Goal: Communication & Community: Connect with others

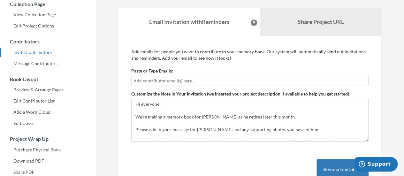
scroll to position [32, 0]
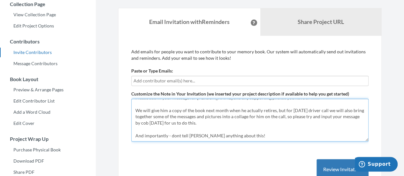
drag, startPoint x: 231, startPoint y: 123, endPoint x: 273, endPoint y: 109, distance: 44.4
click at [273, 109] on textarea "Hi everyone! We're making a memory book for [PERSON_NAME] as he retires later t…" at bounding box center [249, 120] width 237 height 43
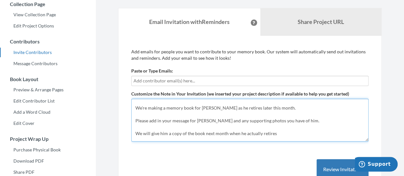
scroll to position [0, 0]
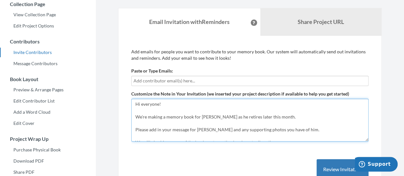
click at [275, 116] on textarea "Hi everyone! We're making a memory book for [PERSON_NAME] as he retires later t…" at bounding box center [249, 120] width 237 height 43
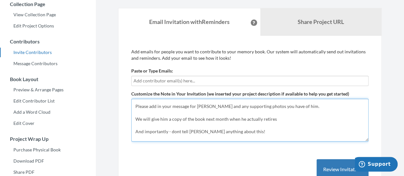
scroll to position [32, 0]
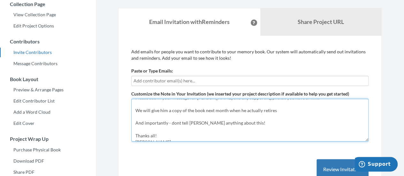
click at [281, 111] on textarea "Hi everyone! We're making a memory book for [PERSON_NAME] as he retires later t…" at bounding box center [249, 120] width 237 height 43
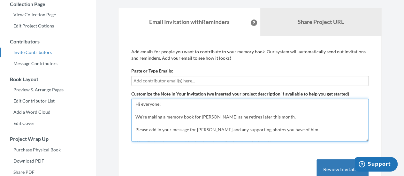
click at [294, 127] on textarea "Hi everyone! We're making a memory book for [PERSON_NAME] as he retires later t…" at bounding box center [249, 120] width 237 height 43
click at [215, 111] on textarea "Hi everyone! We're making a memory book for [PERSON_NAME] as he retires later t…" at bounding box center [249, 120] width 237 height 43
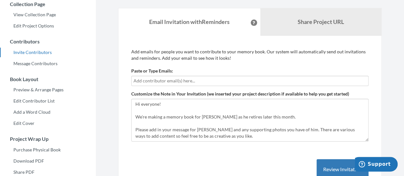
click at [197, 78] on input "text" at bounding box center [249, 80] width 233 height 7
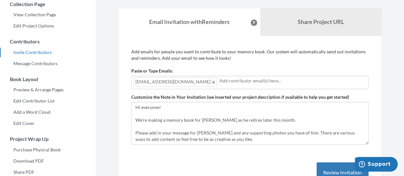
click at [219, 83] on input "text" at bounding box center [292, 80] width 147 height 7
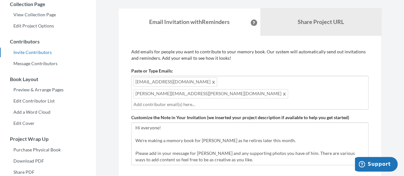
click at [265, 83] on div "[EMAIL_ADDRESS][DOMAIN_NAME] [PERSON_NAME][DOMAIN_NAME][EMAIL_ADDRESS][PERSON_N…" at bounding box center [249, 93] width 237 height 34
click at [266, 81] on div "[EMAIL_ADDRESS][DOMAIN_NAME] [PERSON_NAME][DOMAIN_NAME][EMAIL_ADDRESS][PERSON_N…" at bounding box center [249, 93] width 237 height 34
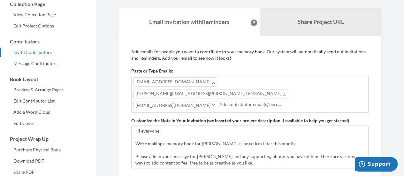
click at [310, 101] on input "text" at bounding box center [292, 104] width 147 height 7
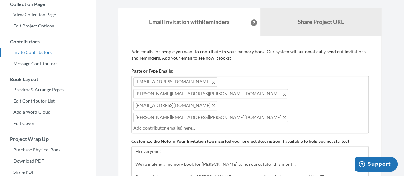
click at [291, 125] on input "text" at bounding box center [249, 128] width 233 height 7
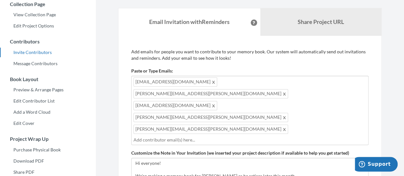
click at [282, 125] on span at bounding box center [284, 129] width 5 height 8
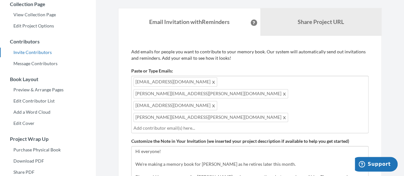
click at [231, 125] on input "text" at bounding box center [249, 128] width 233 height 7
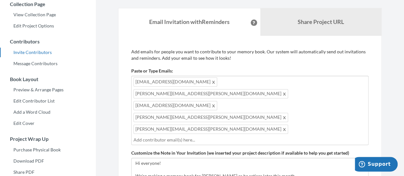
click at [236, 136] on input "text" at bounding box center [249, 139] width 233 height 7
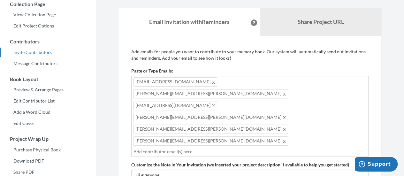
click at [282, 92] on div "[EMAIL_ADDRESS][DOMAIN_NAME] [PERSON_NAME][DOMAIN_NAME][EMAIL_ADDRESS][PERSON_N…" at bounding box center [249, 116] width 237 height 81
click at [269, 96] on div "[EMAIL_ADDRESS][DOMAIN_NAME] [PERSON_NAME][DOMAIN_NAME][EMAIL_ADDRESS][PERSON_N…" at bounding box center [249, 116] width 237 height 81
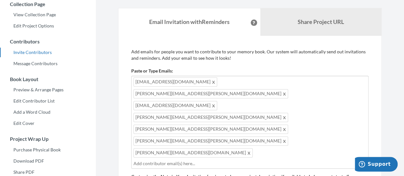
click at [191, 160] on input "text" at bounding box center [249, 163] width 233 height 7
click at [236, 160] on input "text" at bounding box center [249, 163] width 233 height 7
click at [261, 172] on input "text" at bounding box center [249, 175] width 233 height 7
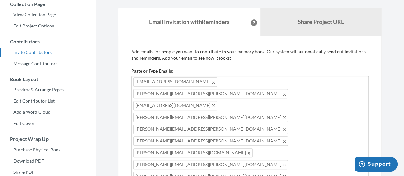
click at [282, 116] on div "[EMAIL_ADDRESS][DOMAIN_NAME] [PERSON_NAME][DOMAIN_NAME][EMAIL_ADDRESS][PERSON_N…" at bounding box center [249, 152] width 237 height 152
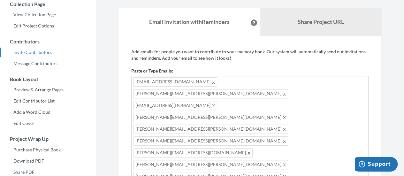
drag, startPoint x: 272, startPoint y: 163, endPoint x: 255, endPoint y: 163, distance: 17.3
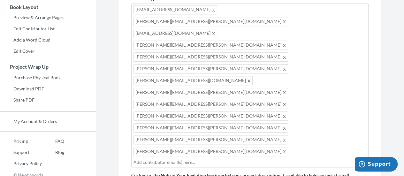
scroll to position [175, 0]
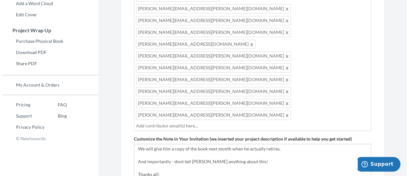
scroll to position [207, 0]
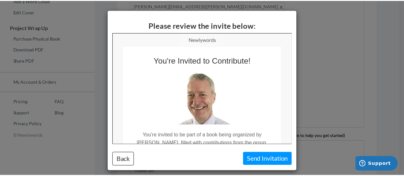
scroll to position [32, 0]
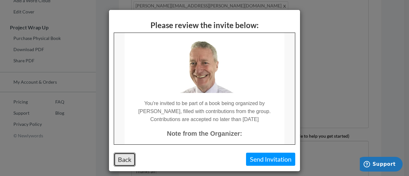
click at [126, 160] on button "Back" at bounding box center [125, 160] width 22 height 14
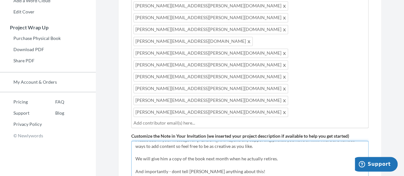
click at [254, 141] on textarea "Hi everyone! We're making a memory book for [PERSON_NAME] as he retires later t…" at bounding box center [249, 162] width 237 height 43
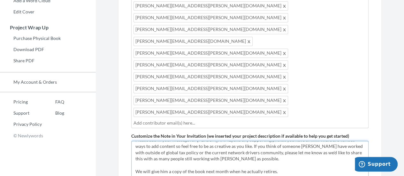
click at [174, 141] on textarea "Hi everyone! We're making a memory book for [PERSON_NAME] as he retires later t…" at bounding box center [249, 162] width 237 height 43
click at [327, 141] on textarea "Hi everyone! We're making a memory book for [PERSON_NAME] as he retires later t…" at bounding box center [249, 162] width 237 height 43
click at [250, 141] on textarea "Hi everyone! We're making a memory book for [PERSON_NAME] as he retires later t…" at bounding box center [249, 162] width 237 height 43
click at [312, 141] on textarea "Hi everyone! We're making a memory book for [PERSON_NAME] as he retires later t…" at bounding box center [249, 162] width 237 height 43
click at [161, 141] on textarea "Hi everyone! We're making a memory book for [PERSON_NAME] as he retires later t…" at bounding box center [249, 162] width 237 height 43
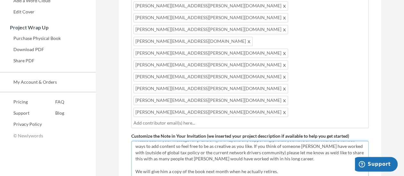
click at [260, 141] on textarea "Hi everyone! We're making a memory book for [PERSON_NAME] as he retires later t…" at bounding box center [249, 162] width 237 height 43
click at [161, 141] on textarea "Hi everyone! We're making a memory book for [PERSON_NAME] as he retires later t…" at bounding box center [249, 162] width 237 height 43
click at [281, 141] on textarea "Hi everyone! We're making a memory book for [PERSON_NAME] as he retires later t…" at bounding box center [249, 162] width 237 height 43
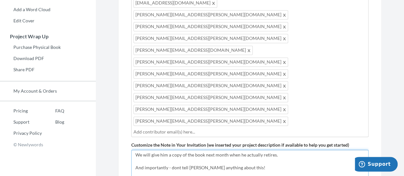
scroll to position [175, 0]
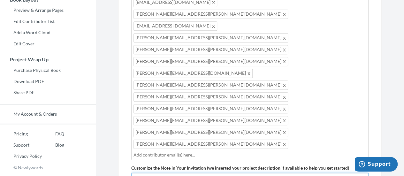
type textarea "Hi everyone! We're making a memory book for [PERSON_NAME] as he retires next mo…"
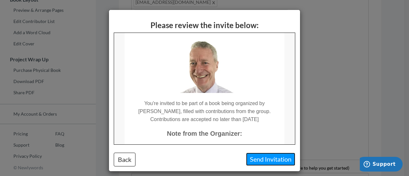
click at [264, 161] on button "Send Invitation" at bounding box center [270, 159] width 49 height 13
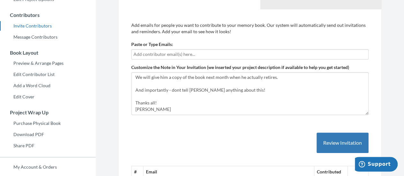
scroll to position [53, 0]
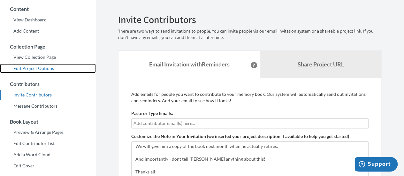
click at [40, 66] on link "Edit Project Options" at bounding box center [48, 69] width 96 height 10
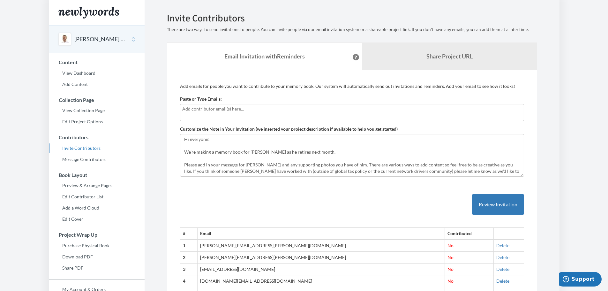
click at [216, 109] on input "text" at bounding box center [352, 108] width 340 height 7
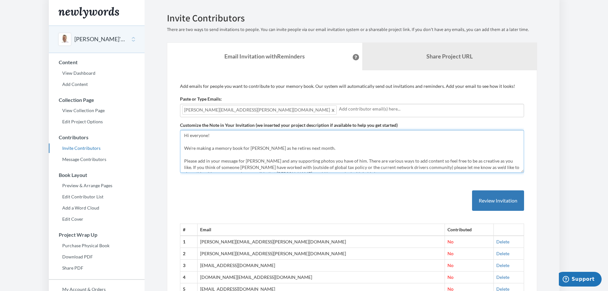
click at [224, 157] on textarea "Hi everyone! We're making a memory book for [PERSON_NAME] as he retires next mo…" at bounding box center [352, 151] width 344 height 43
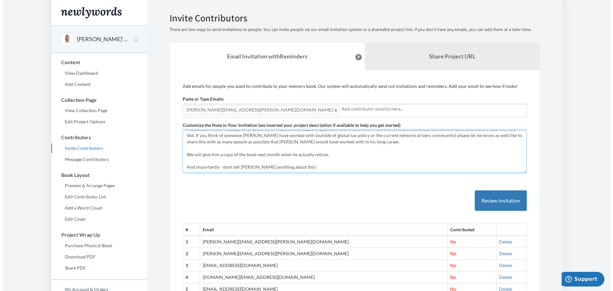
scroll to position [51, 0]
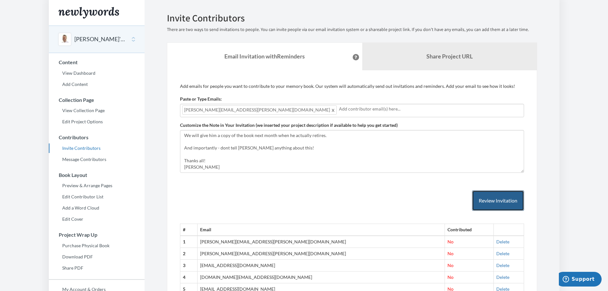
click at [493, 203] on button "Review Invitation" at bounding box center [498, 200] width 52 height 21
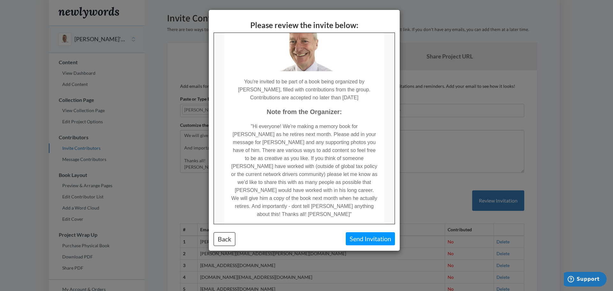
scroll to position [64, 0]
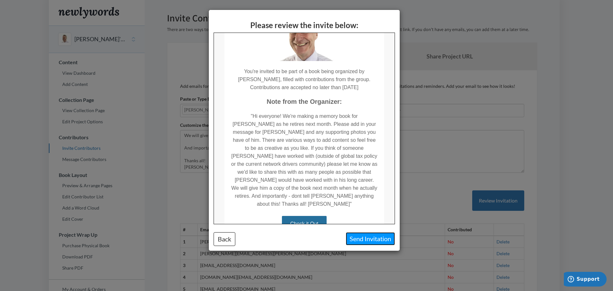
click at [374, 240] on button "Send Invitation" at bounding box center [370, 238] width 49 height 13
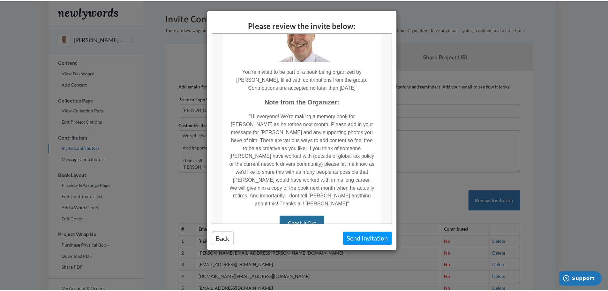
scroll to position [0, 0]
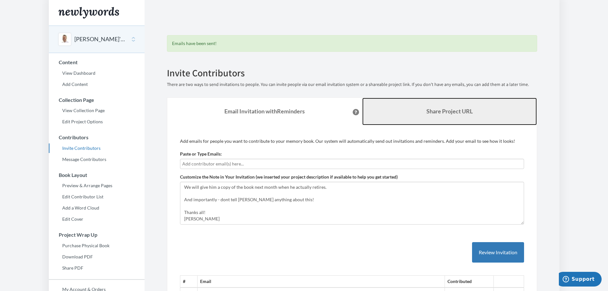
click at [449, 110] on b "Share Project URL" at bounding box center [450, 111] width 46 height 7
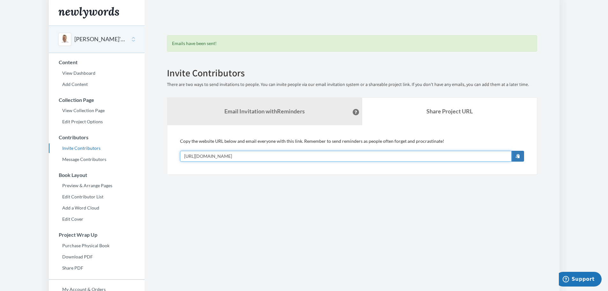
click at [371, 155] on input "[URL][DOMAIN_NAME]" at bounding box center [346, 156] width 332 height 11
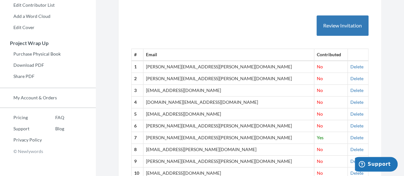
scroll to position [160, 0]
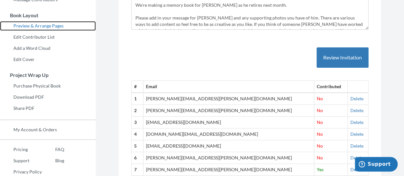
click at [38, 24] on link "Preview & Arrange Pages" at bounding box center [48, 26] width 96 height 10
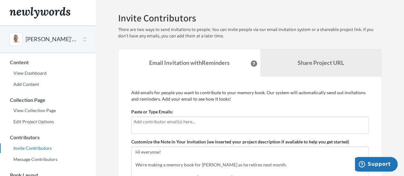
click at [148, 128] on div at bounding box center [249, 125] width 237 height 17
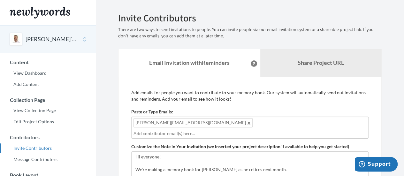
click at [236, 130] on input "text" at bounding box center [249, 133] width 233 height 7
click at [295, 124] on div "monique.vandeleur@pwc.com jacomien.van.den.hurk@pwc.com" at bounding box center [249, 128] width 237 height 22
click at [279, 132] on input "text" at bounding box center [249, 133] width 233 height 7
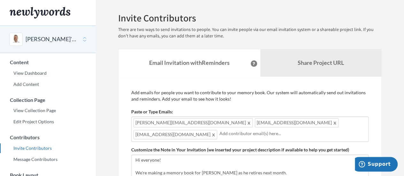
click at [241, 135] on input "text" at bounding box center [292, 133] width 147 height 7
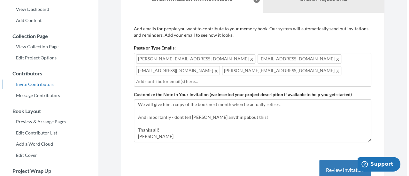
scroll to position [96, 0]
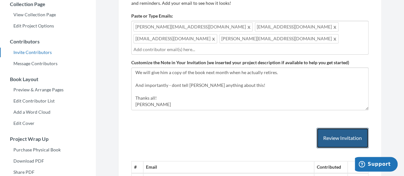
click at [336, 129] on button "Review Invitation" at bounding box center [342, 138] width 52 height 21
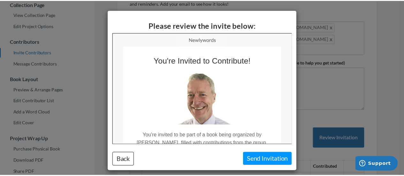
scroll to position [0, 0]
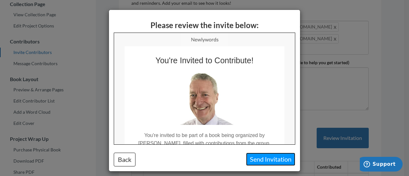
click at [262, 161] on button "Send Invitation" at bounding box center [270, 159] width 49 height 13
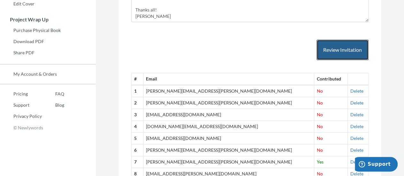
scroll to position [224, 0]
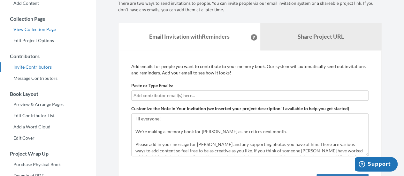
scroll to position [96, 0]
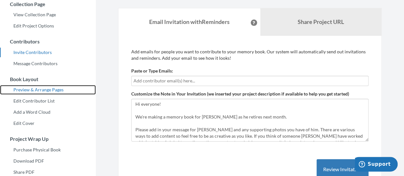
click at [35, 89] on link "Preview & Arrange Pages" at bounding box center [48, 90] width 96 height 10
